Goal: Transaction & Acquisition: Purchase product/service

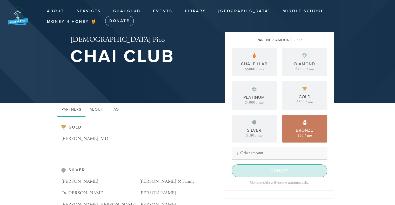
drag, startPoint x: 282, startPoint y: 170, endPoint x: 202, endPoint y: 148, distance: 83.1
click at [265, 171] on input "Donate" at bounding box center [278, 170] width 95 height 13
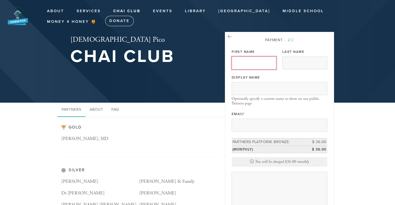
click at [258, 61] on input "First Name" at bounding box center [253, 63] width 45 height 13
type input "Marc"
type input "Ladenheim"
type input "ladenheim.marc@gmail.com"
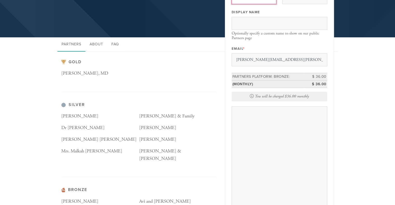
scroll to position [78, 0]
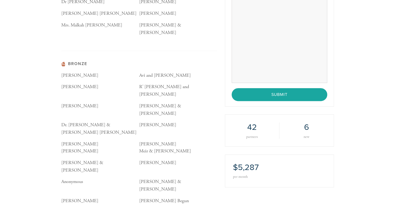
scroll to position [193, 0]
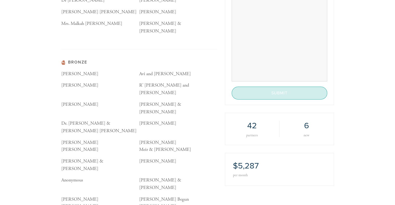
click at [244, 93] on input "Submit" at bounding box center [278, 93] width 95 height 13
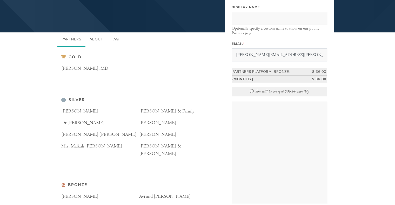
scroll to position [52, 0]
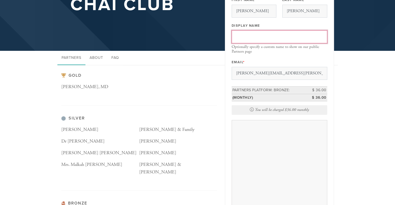
click at [239, 39] on input "Display Name" at bounding box center [278, 36] width 95 height 13
type input "M"
